Goal: Task Accomplishment & Management: Use online tool/utility

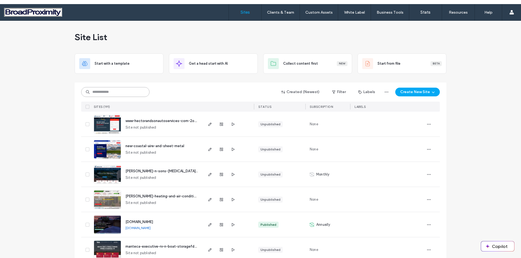
click at [112, 90] on input at bounding box center [115, 92] width 68 height 10
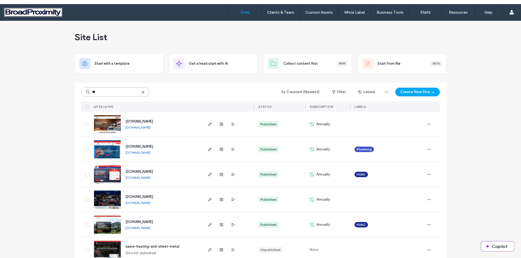
type input "**"
click at [98, 149] on img at bounding box center [107, 158] width 27 height 37
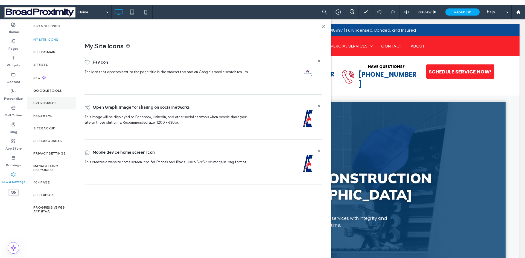
click at [48, 102] on label "URL Redirect" at bounding box center [45, 103] width 24 height 4
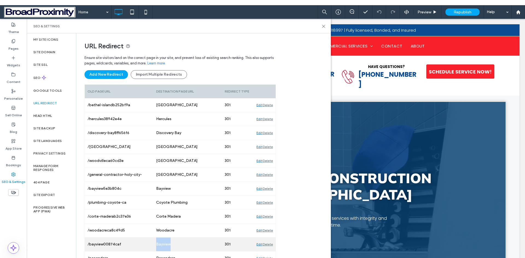
drag, startPoint x: 185, startPoint y: 244, endPoint x: 155, endPoint y: 245, distance: 29.8
click at [155, 245] on div "Bayview" at bounding box center [187, 245] width 69 height 14
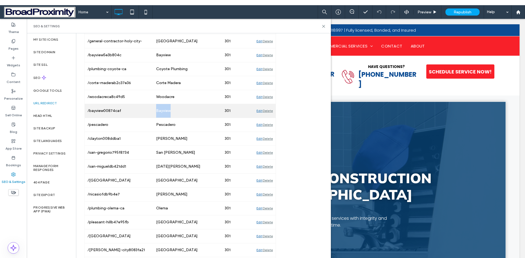
scroll to position [137, 0]
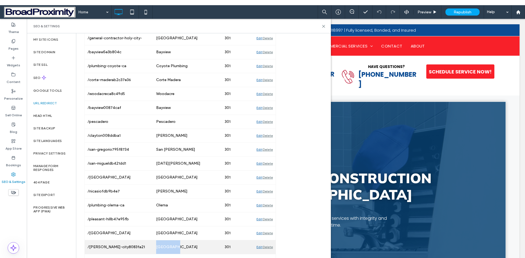
drag, startPoint x: 178, startPoint y: 245, endPoint x: 152, endPoint y: 246, distance: 26.0
click at [154, 245] on div "Daly City" at bounding box center [187, 248] width 69 height 14
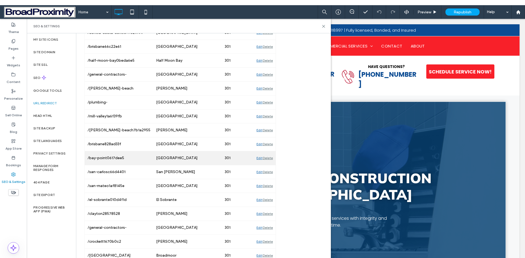
scroll to position [410, 0]
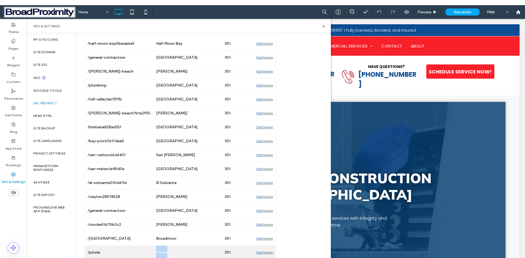
drag, startPoint x: 176, startPoint y: 248, endPoint x: 153, endPoint y: 250, distance: 23.3
click at [153, 250] on div "Pinole" at bounding box center [187, 253] width 69 height 14
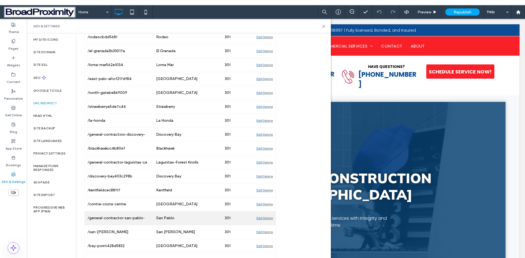
scroll to position [765, 0]
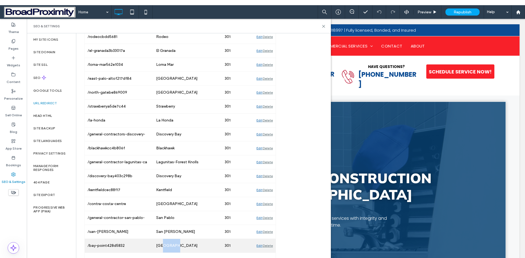
drag, startPoint x: 175, startPoint y: 244, endPoint x: 162, endPoint y: 244, distance: 12.9
click at [162, 244] on div "Bay Point" at bounding box center [187, 246] width 69 height 14
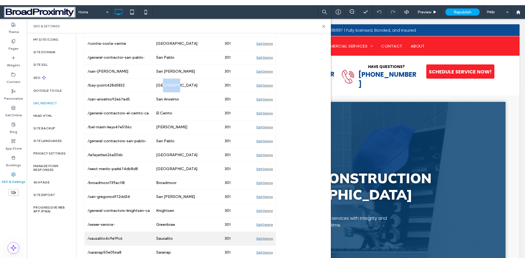
scroll to position [929, 0]
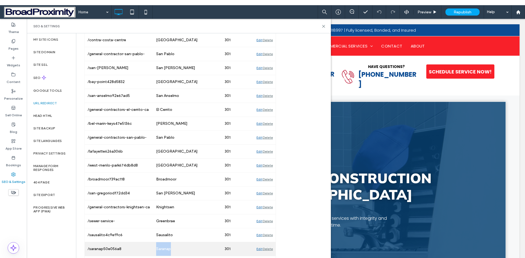
drag, startPoint x: 175, startPoint y: 247, endPoint x: 155, endPoint y: 248, distance: 20.0
click at [155, 248] on div "Saranap" at bounding box center [187, 249] width 69 height 14
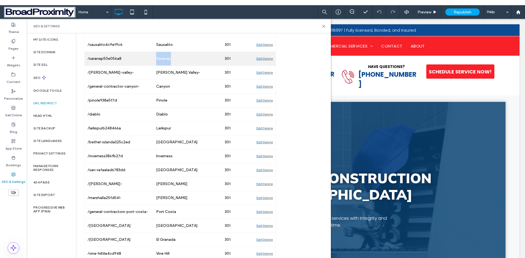
scroll to position [1121, 0]
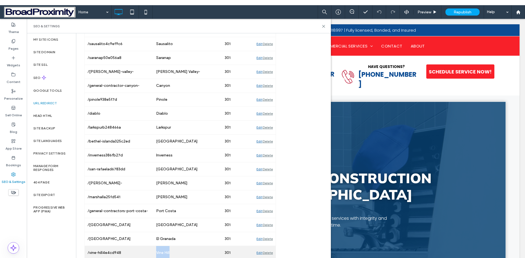
drag, startPoint x: 172, startPoint y: 253, endPoint x: 145, endPoint y: 251, distance: 27.4
click at [150, 251] on div "/vine-hill4e4cd948 Vine Hill 301 Edit Delete" at bounding box center [180, 253] width 191 height 14
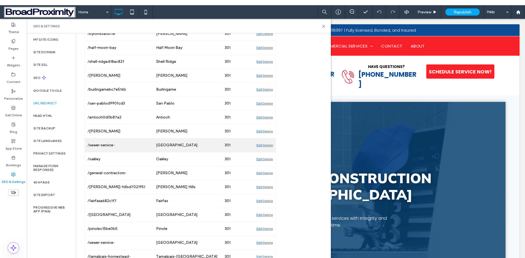
scroll to position [1366, 0]
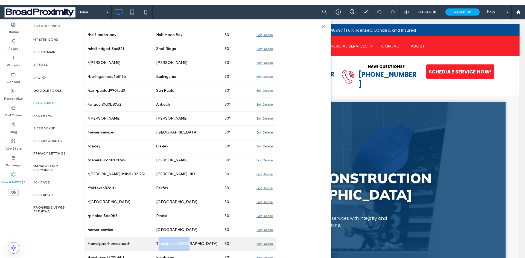
drag, startPoint x: 187, startPoint y: 242, endPoint x: 156, endPoint y: 242, distance: 31.2
click at [157, 242] on div "Tamalpais-Homestead Valley" at bounding box center [187, 244] width 69 height 14
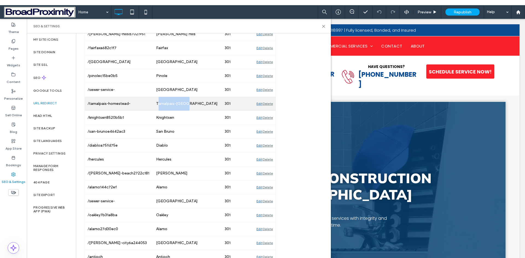
scroll to position [1530, 0]
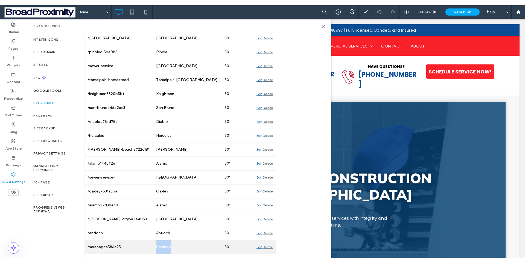
drag, startPoint x: 181, startPoint y: 245, endPoint x: 148, endPoint y: 246, distance: 32.8
click at [148, 246] on div "/saranapca586c95 Saranap 301 Edit Delete" at bounding box center [180, 248] width 191 height 14
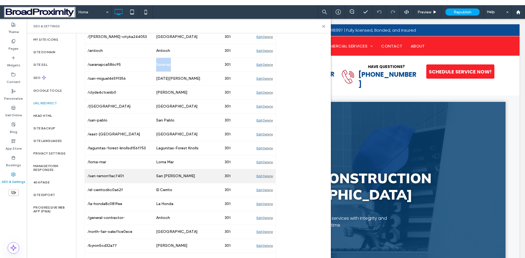
scroll to position [1722, 0]
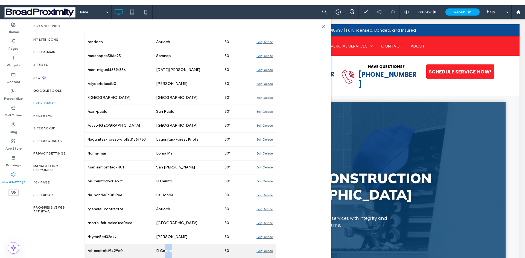
drag, startPoint x: 179, startPoint y: 248, endPoint x: 166, endPoint y: 248, distance: 13.1
click at [166, 248] on div "El Cerrito" at bounding box center [187, 251] width 69 height 14
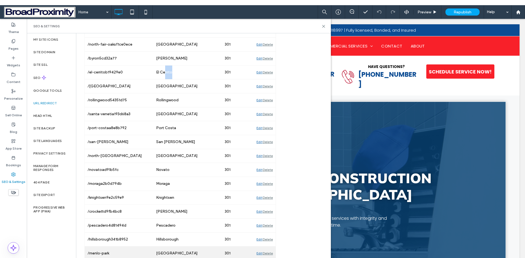
scroll to position [1913, 0]
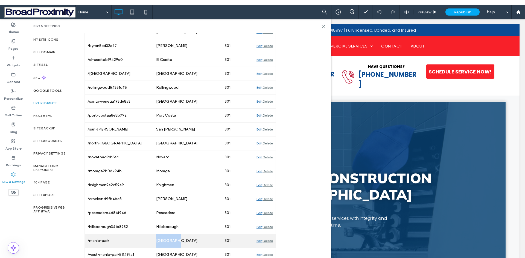
drag, startPoint x: 185, startPoint y: 238, endPoint x: 153, endPoint y: 241, distance: 32.1
click at [153, 241] on div "Menlo Park" at bounding box center [187, 241] width 69 height 14
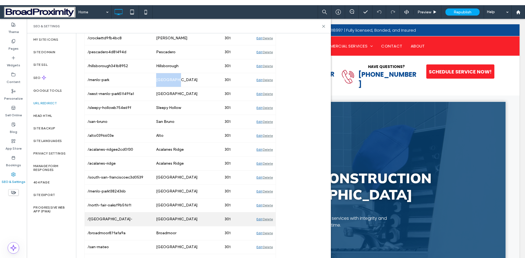
scroll to position [2077, 0]
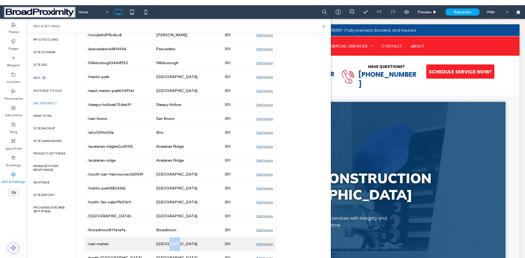
drag, startPoint x: 182, startPoint y: 242, endPoint x: 166, endPoint y: 244, distance: 15.5
click at [166, 244] on div "San Mateo" at bounding box center [187, 244] width 69 height 14
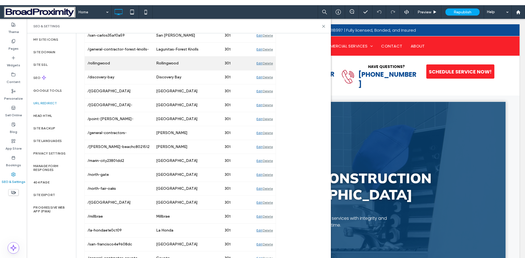
scroll to position [4240, 0]
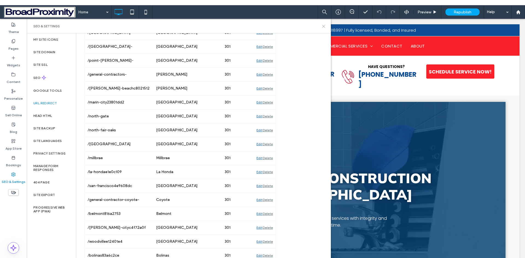
click at [322, 27] on icon at bounding box center [323, 26] width 4 height 4
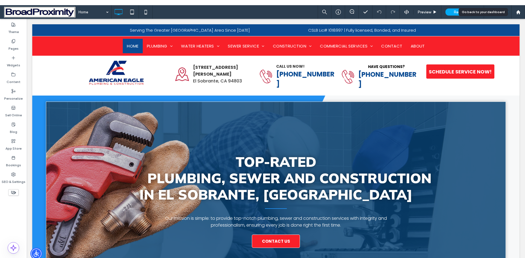
drag, startPoint x: 516, startPoint y: 11, endPoint x: 508, endPoint y: 11, distance: 8.2
click at [516, 11] on icon at bounding box center [518, 12] width 5 height 5
